Goal: Task Accomplishment & Management: Use online tool/utility

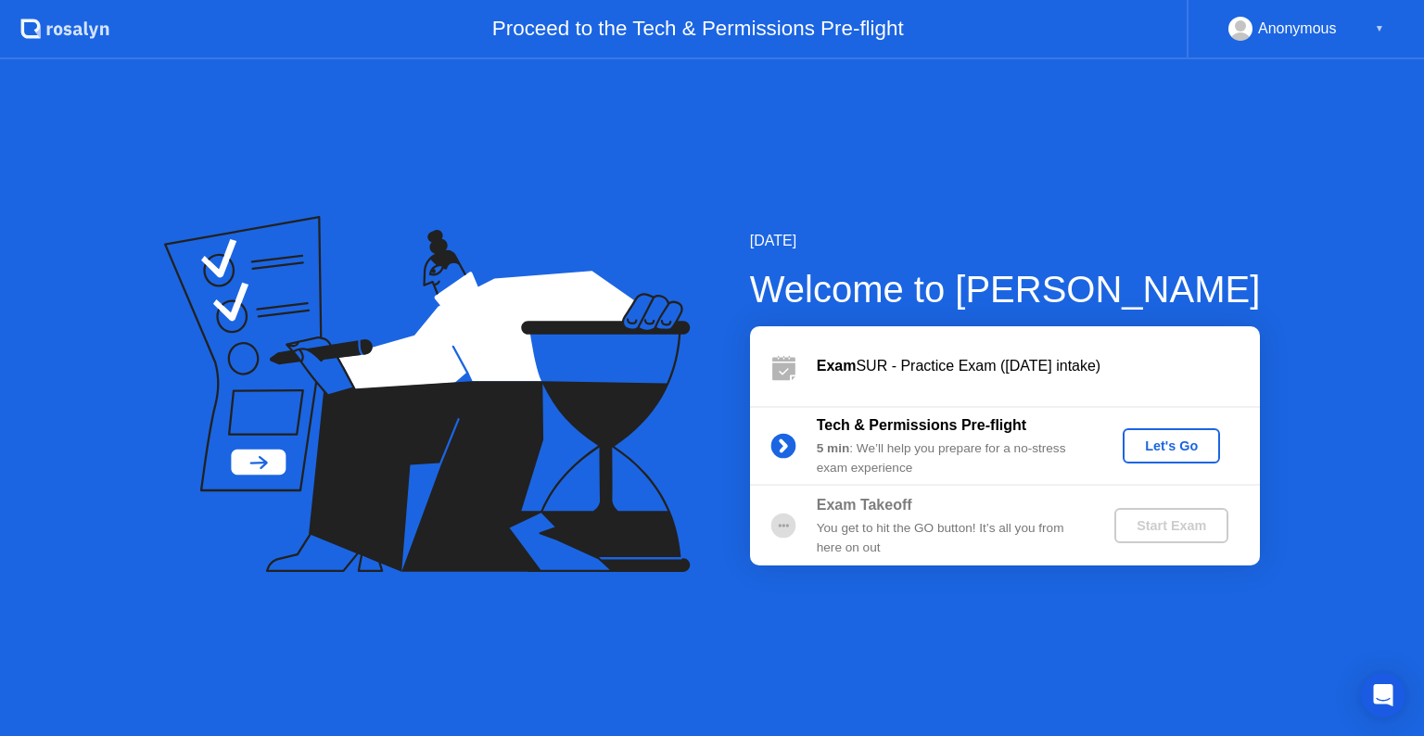
click at [9, 427] on div "[DATE] Welcome to [PERSON_NAME] SUR - Practice Exam ([DATE] intake) Tech & Perm…" at bounding box center [712, 397] width 1424 height 677
click at [1146, 439] on div "Let's Go" at bounding box center [1171, 446] width 83 height 15
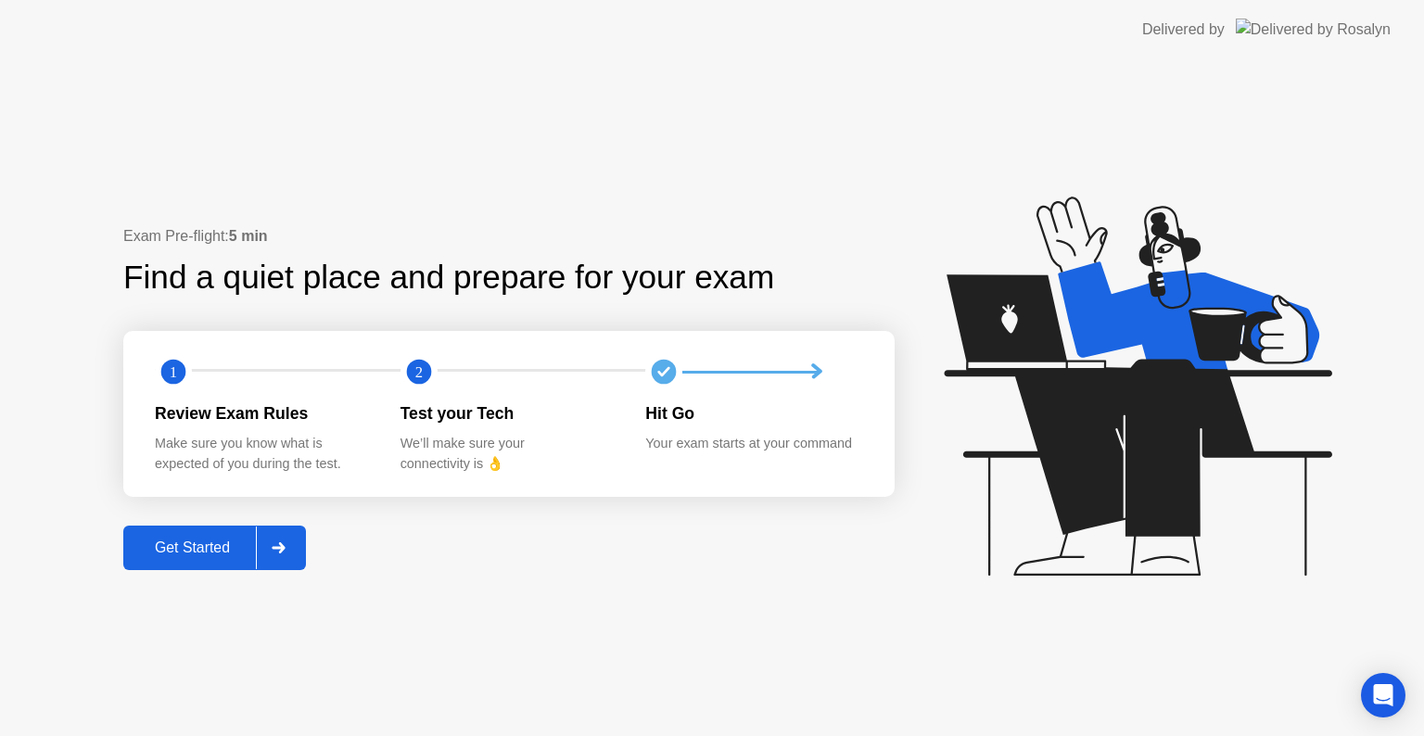
click at [228, 553] on div "Get Started" at bounding box center [192, 548] width 127 height 17
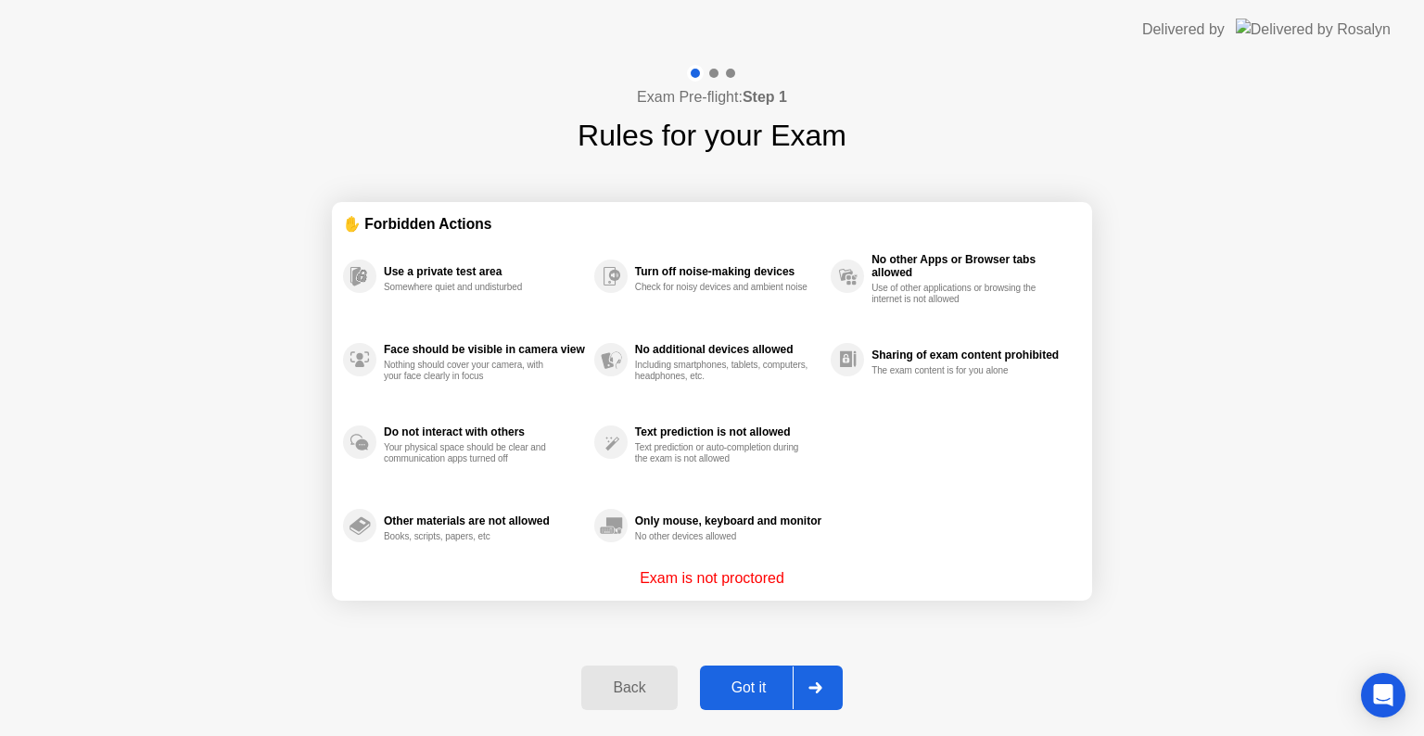
click at [775, 672] on button "Got it" at bounding box center [771, 688] width 143 height 45
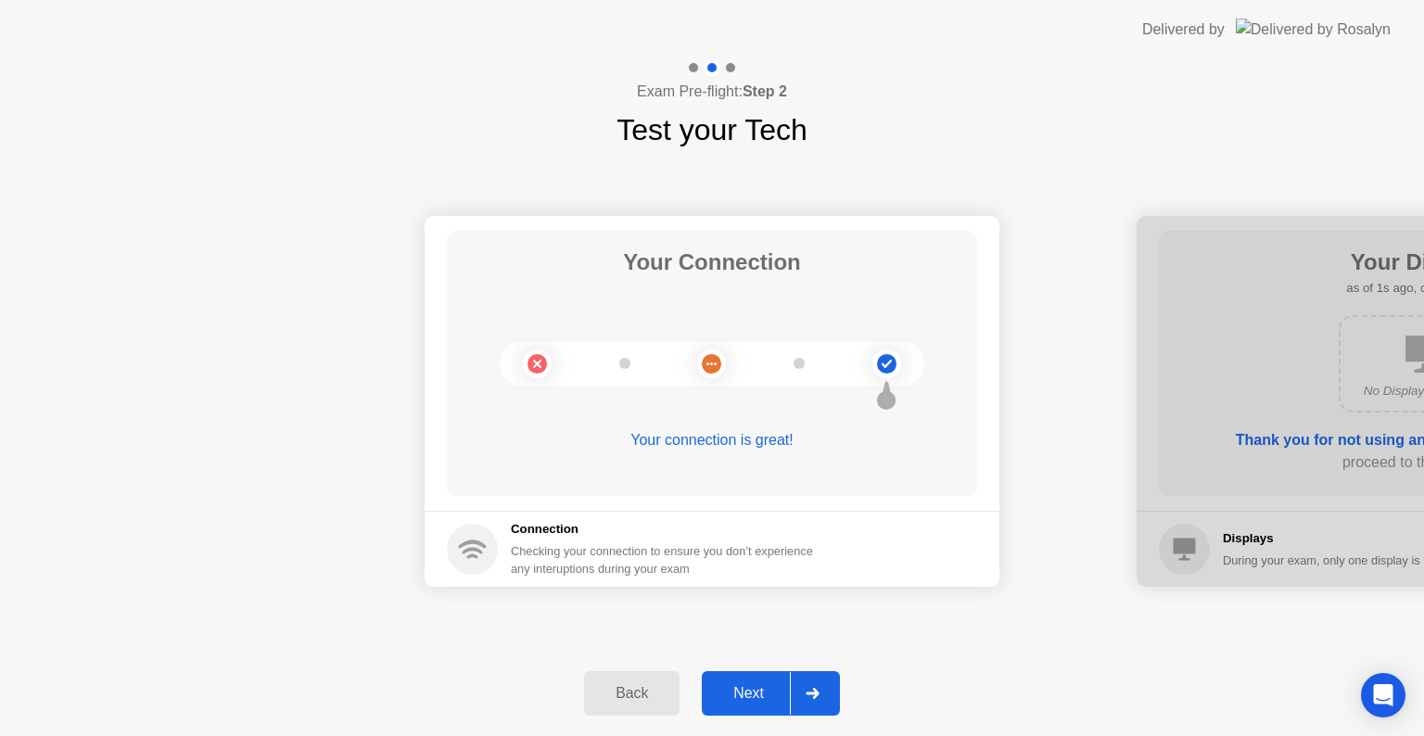
click at [768, 702] on div "Next" at bounding box center [748, 693] width 83 height 17
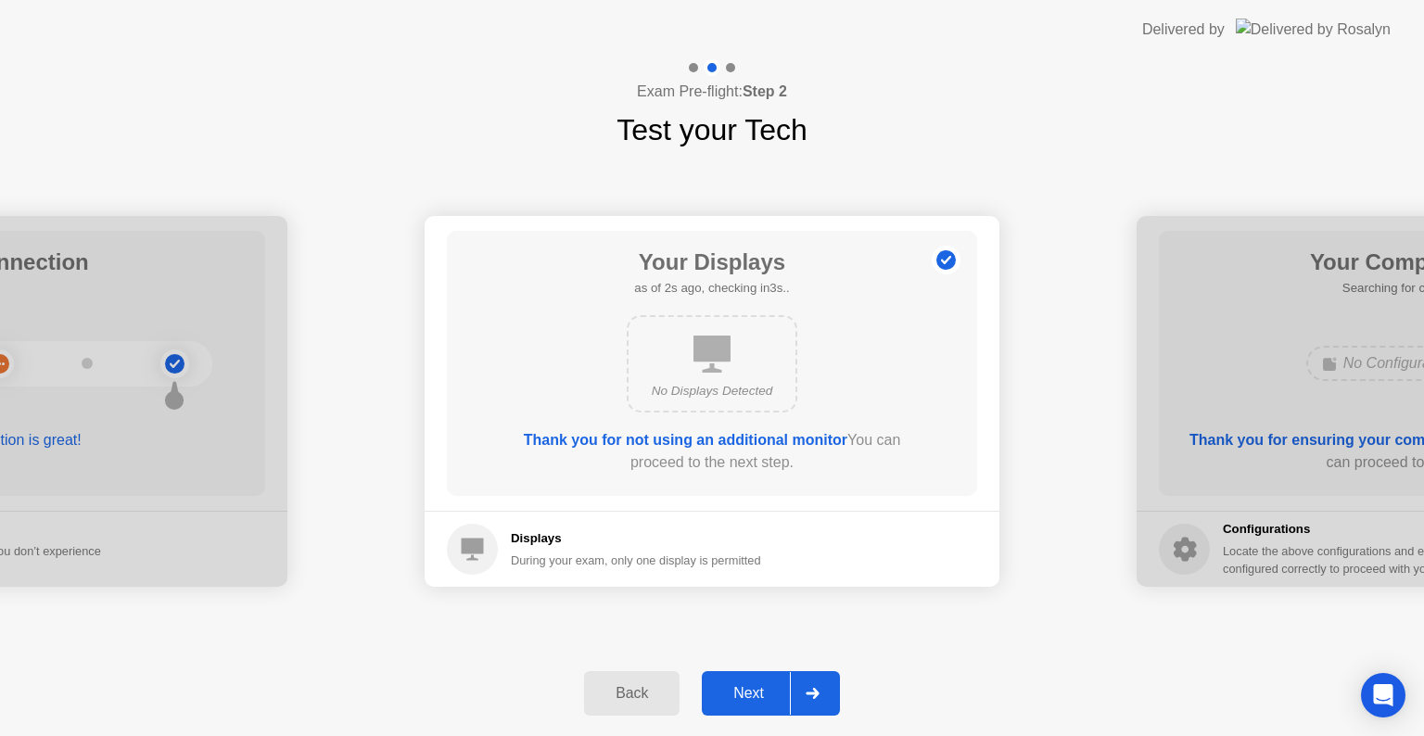
click at [768, 702] on div "Next" at bounding box center [748, 693] width 83 height 17
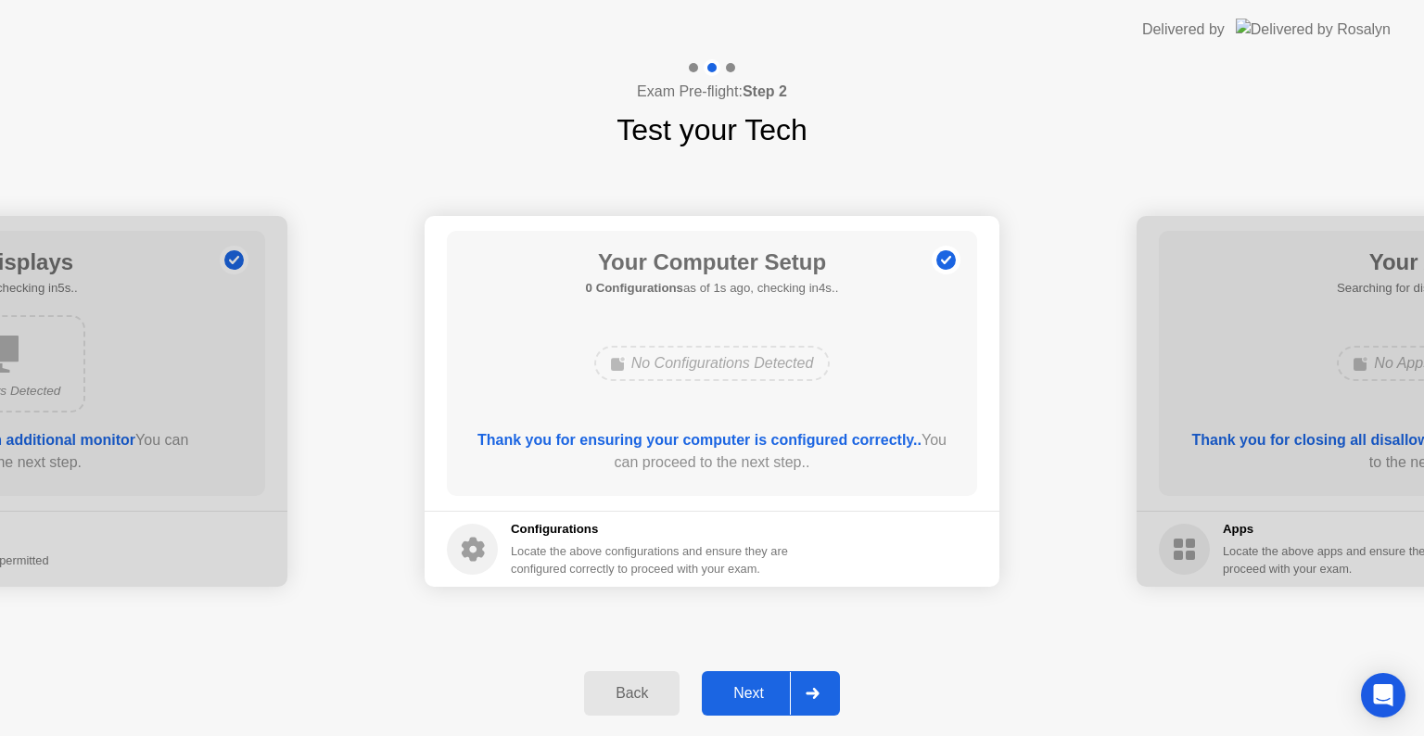
click at [747, 695] on div "Next" at bounding box center [748, 693] width 83 height 17
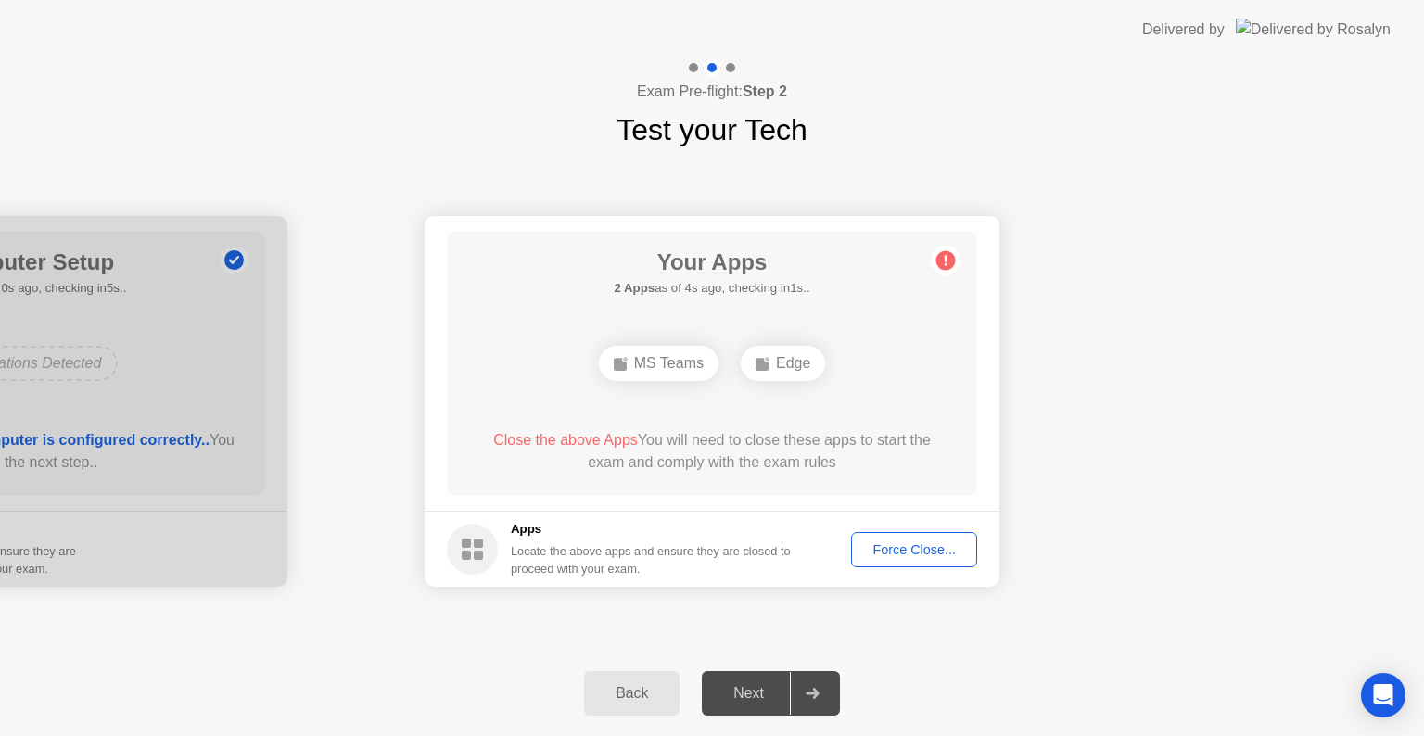
click at [894, 545] on div "Force Close..." at bounding box center [914, 549] width 113 height 15
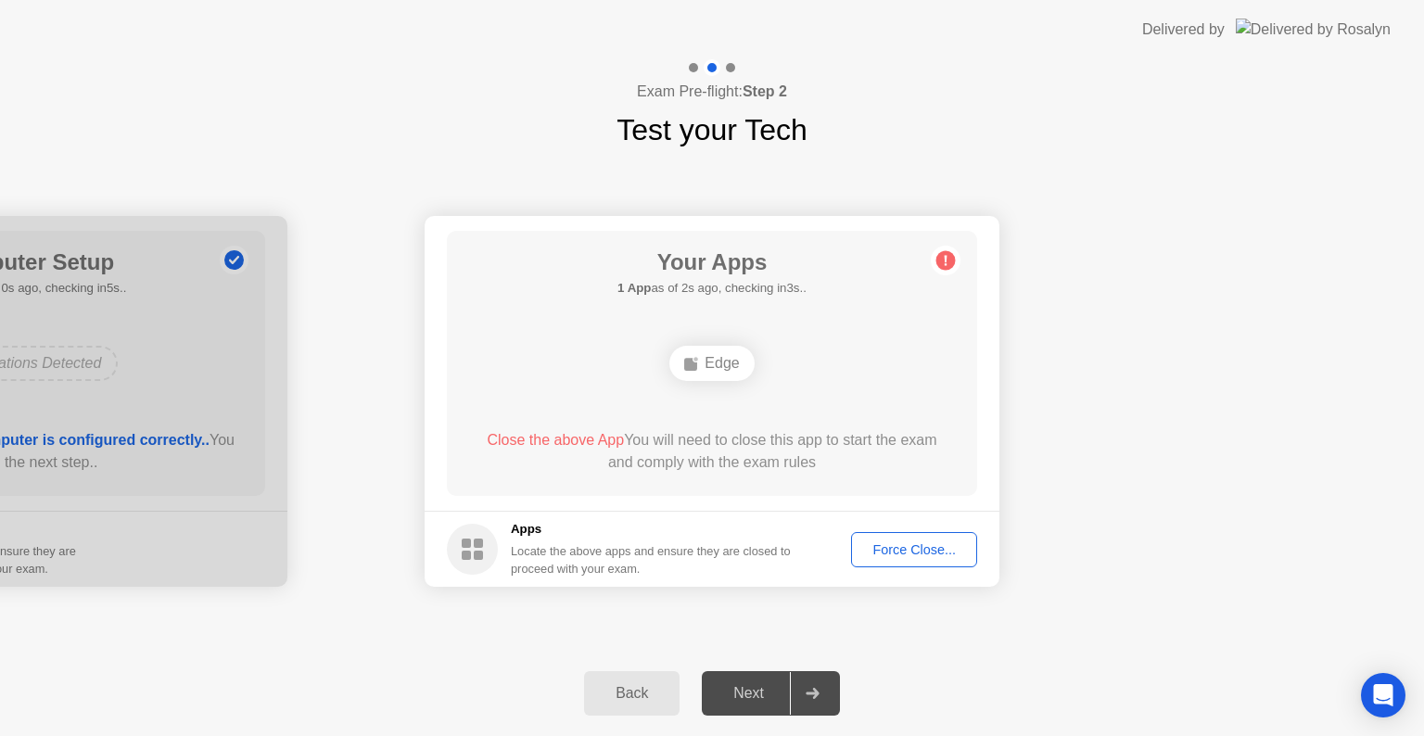
click at [745, 686] on div "Next" at bounding box center [748, 693] width 83 height 17
click at [949, 560] on button "Force Close..." at bounding box center [914, 549] width 126 height 35
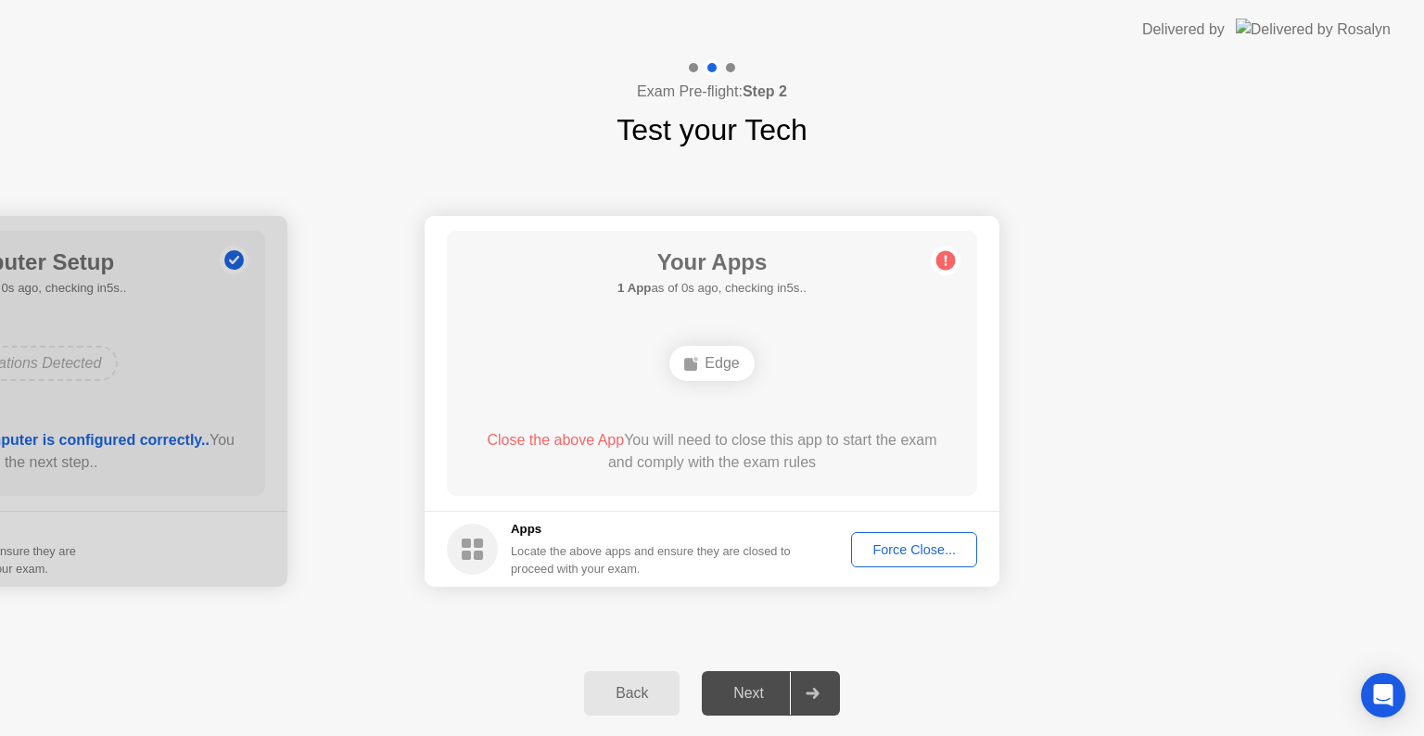
click at [756, 688] on div "Next" at bounding box center [748, 693] width 83 height 17
click at [939, 553] on div "Force Close..." at bounding box center [914, 549] width 113 height 15
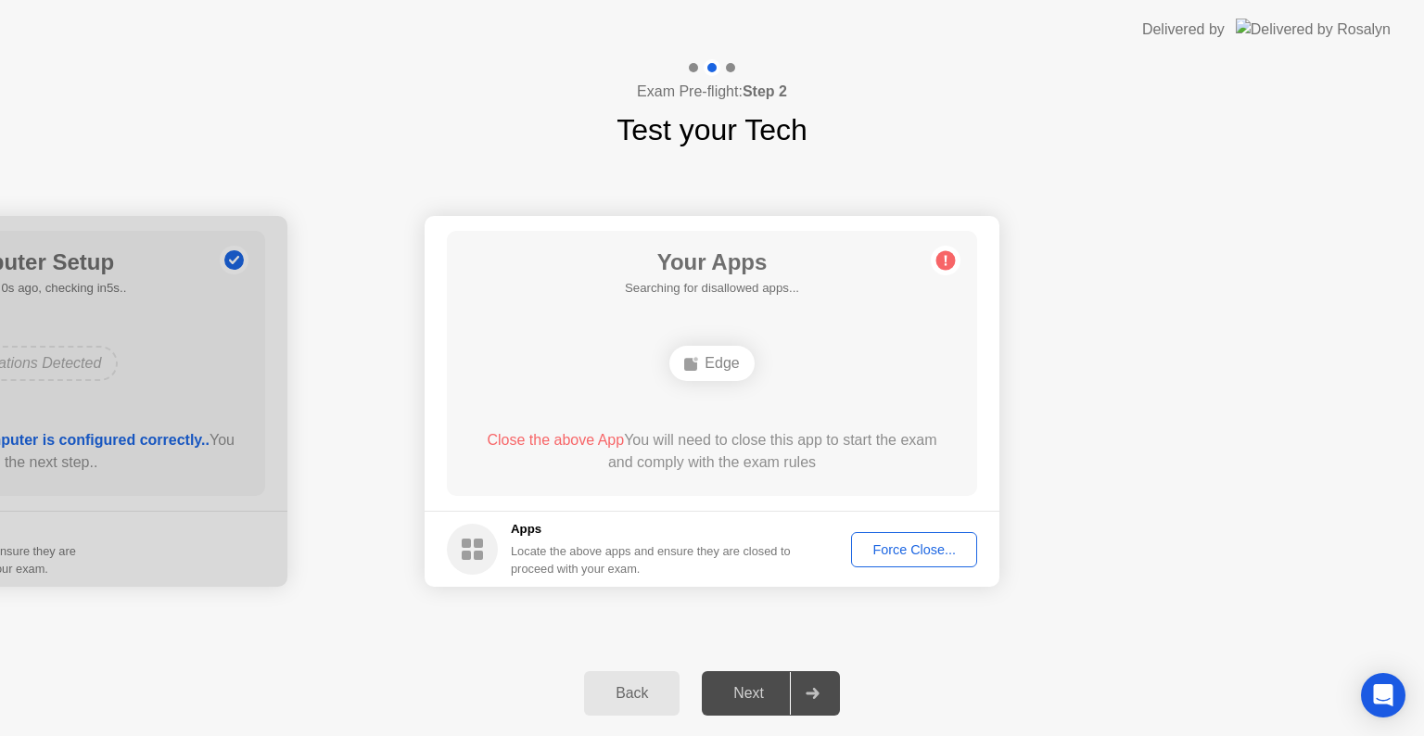
click at [905, 543] on div "Force Close..." at bounding box center [914, 549] width 113 height 15
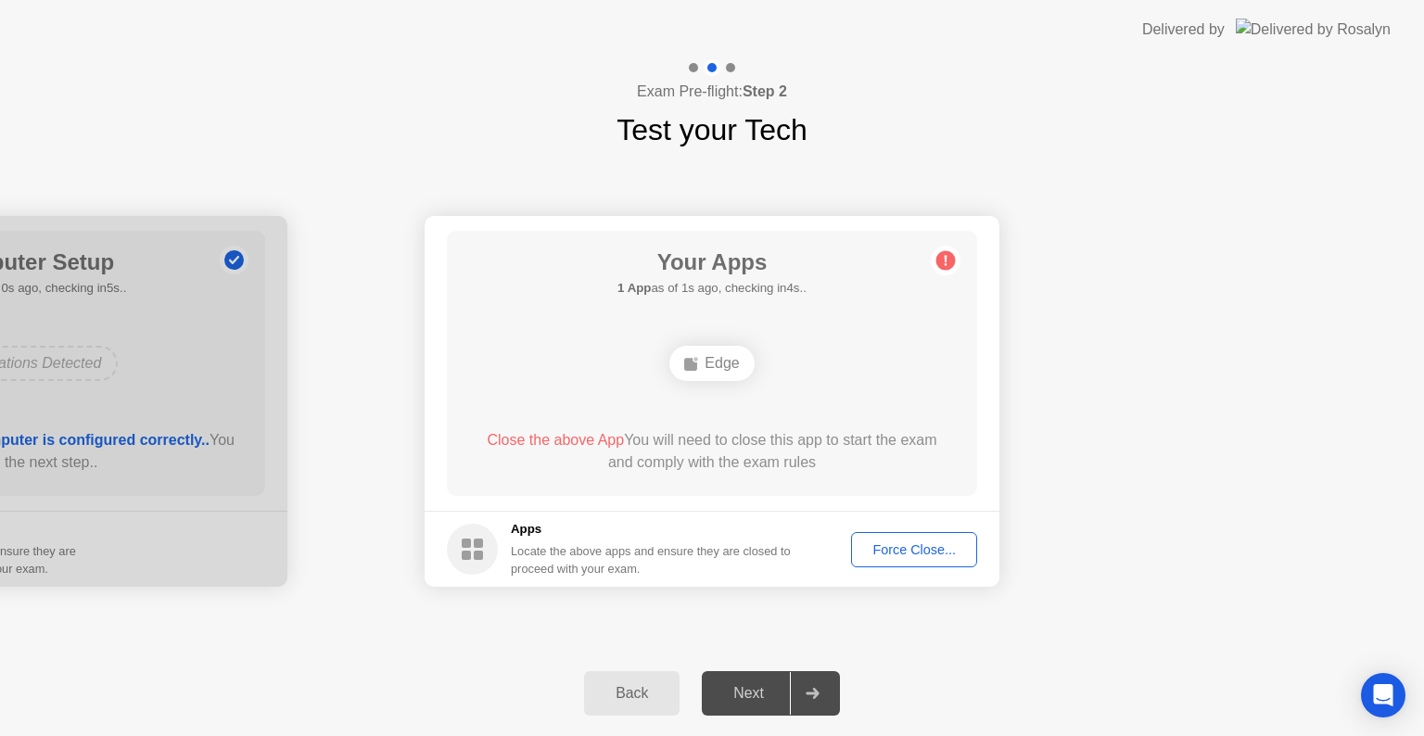
drag, startPoint x: 579, startPoint y: 433, endPoint x: 552, endPoint y: 439, distance: 27.5
click at [552, 439] on span "Close the above App" at bounding box center [555, 440] width 137 height 16
click at [936, 562] on button "Force Close..." at bounding box center [914, 549] width 126 height 35
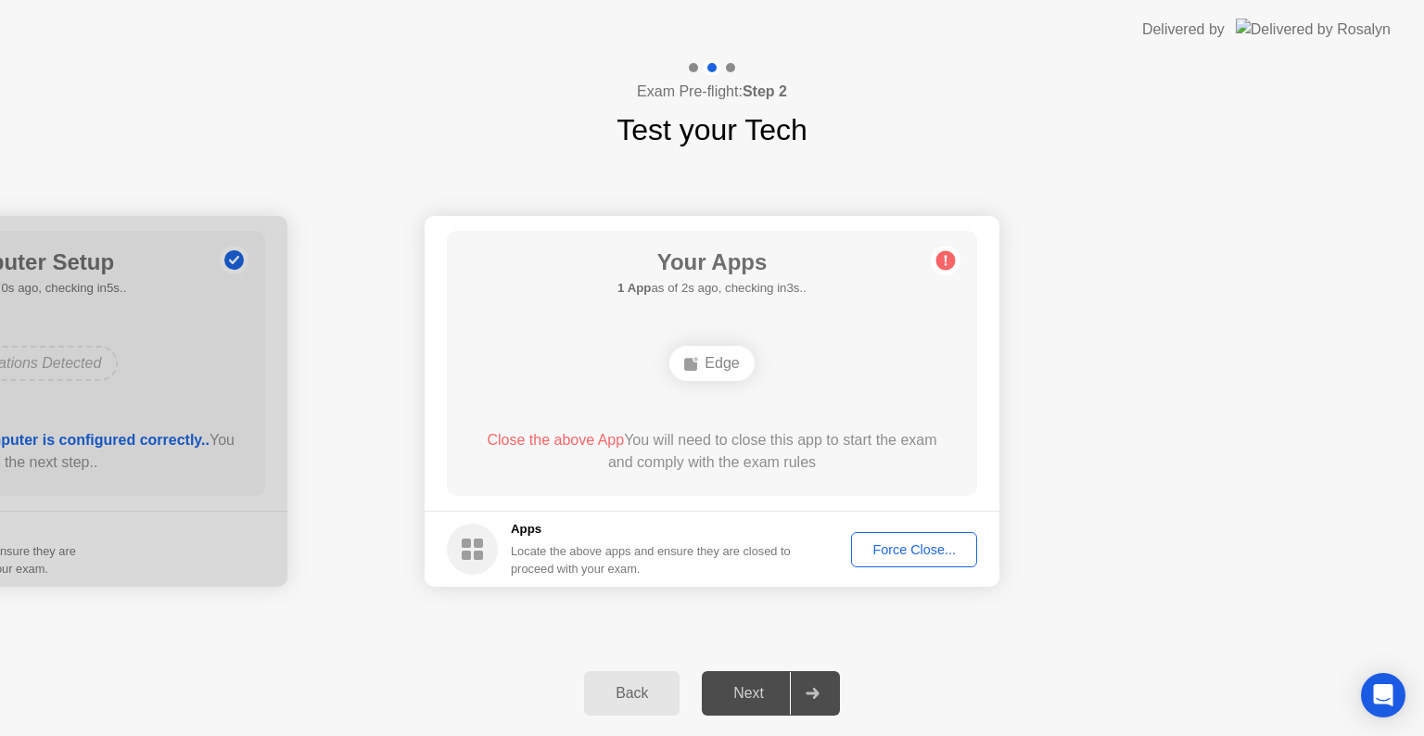
click at [706, 364] on div "Edge" at bounding box center [711, 363] width 84 height 35
